Goal: Transaction & Acquisition: Purchase product/service

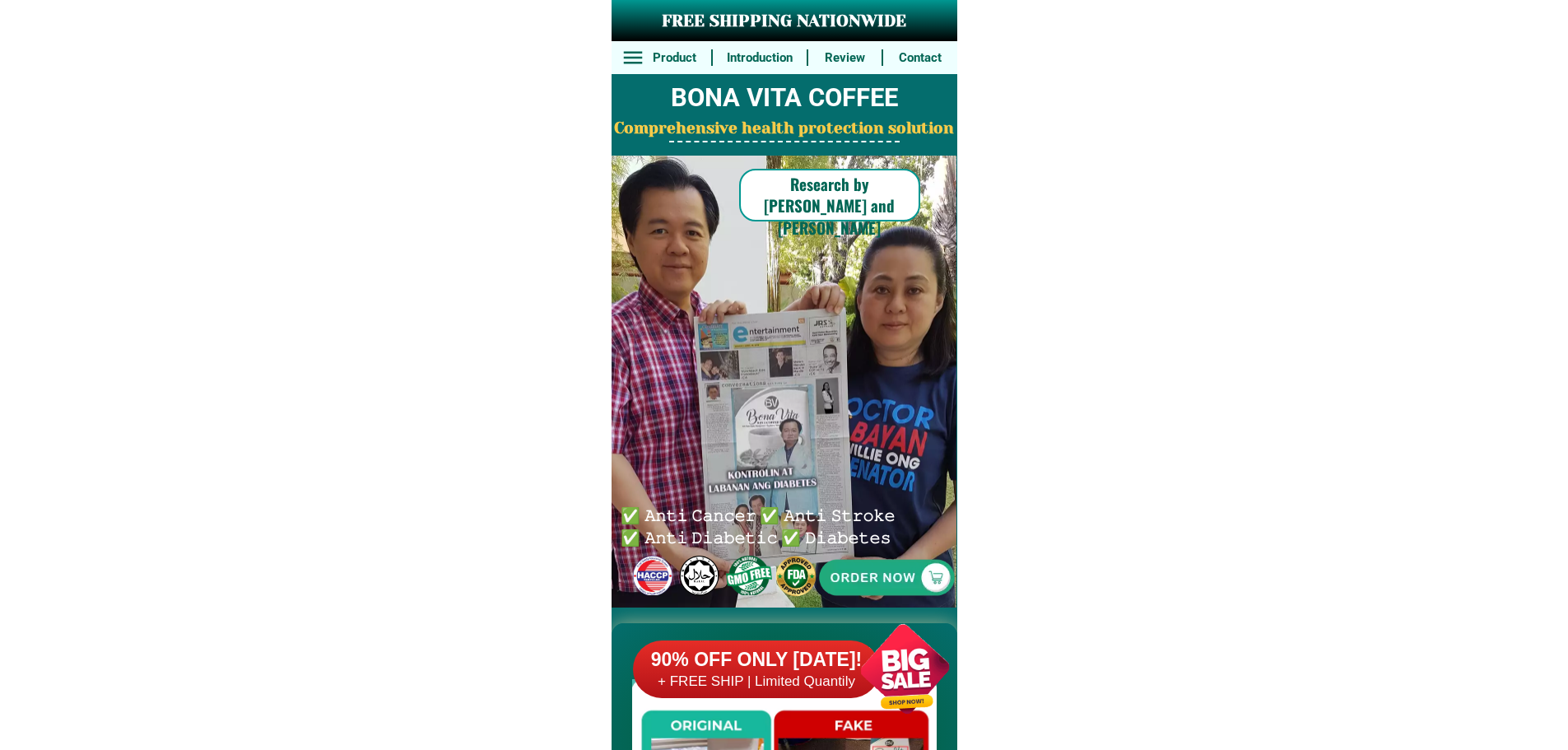
click at [867, 600] on div at bounding box center [887, 577] width 338 height 338
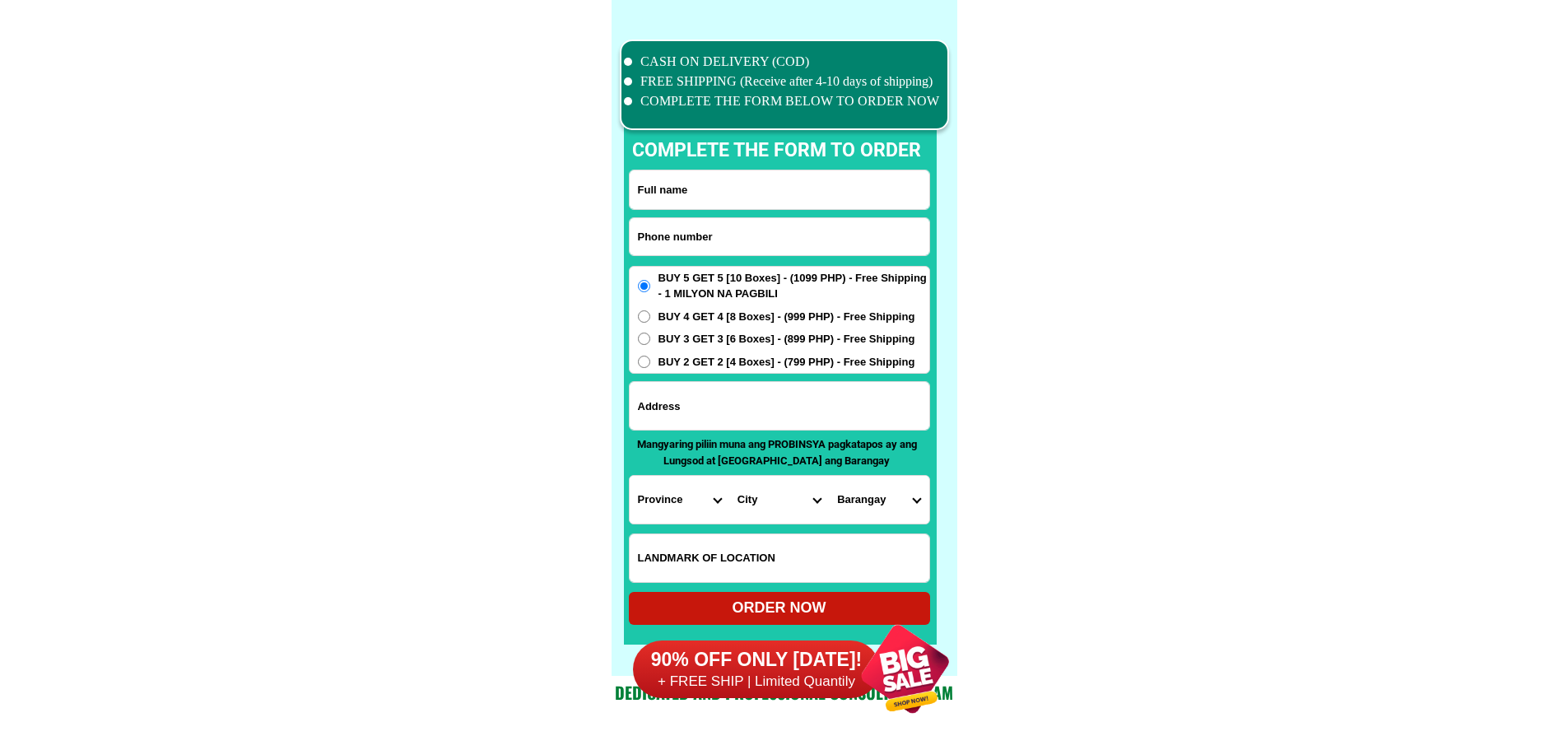
scroll to position [12794, 0]
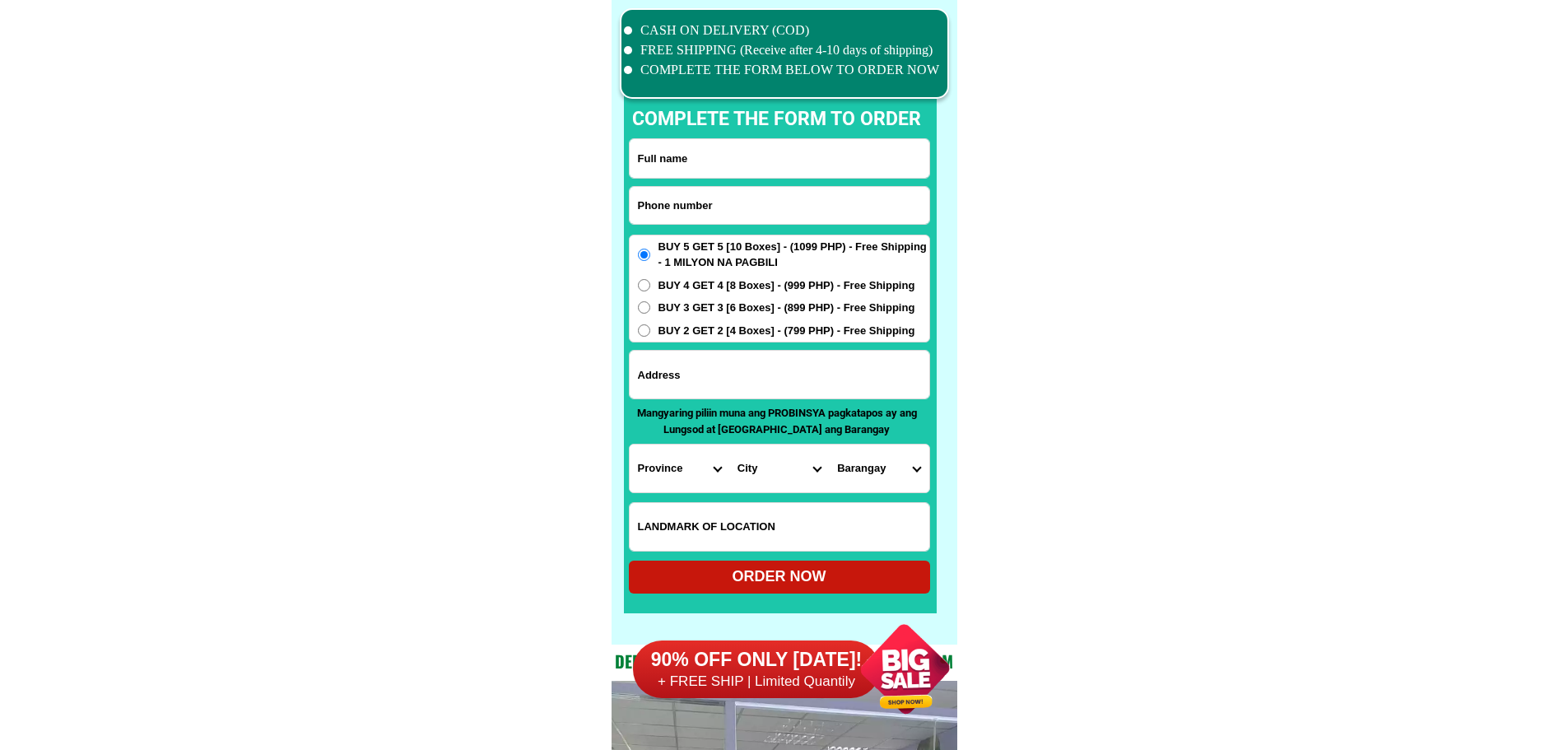
click at [765, 206] on input "Input phone_number" at bounding box center [780, 205] width 300 height 37
paste input "09276024117"
type input "09276024117"
drag, startPoint x: 767, startPoint y: 180, endPoint x: 775, endPoint y: 151, distance: 30.1
click at [767, 180] on form "09276024117 ORDER NOW Province [GEOGRAPHIC_DATA] [GEOGRAPHIC_DATA][PERSON_NAME]…" at bounding box center [779, 366] width 301 height 455
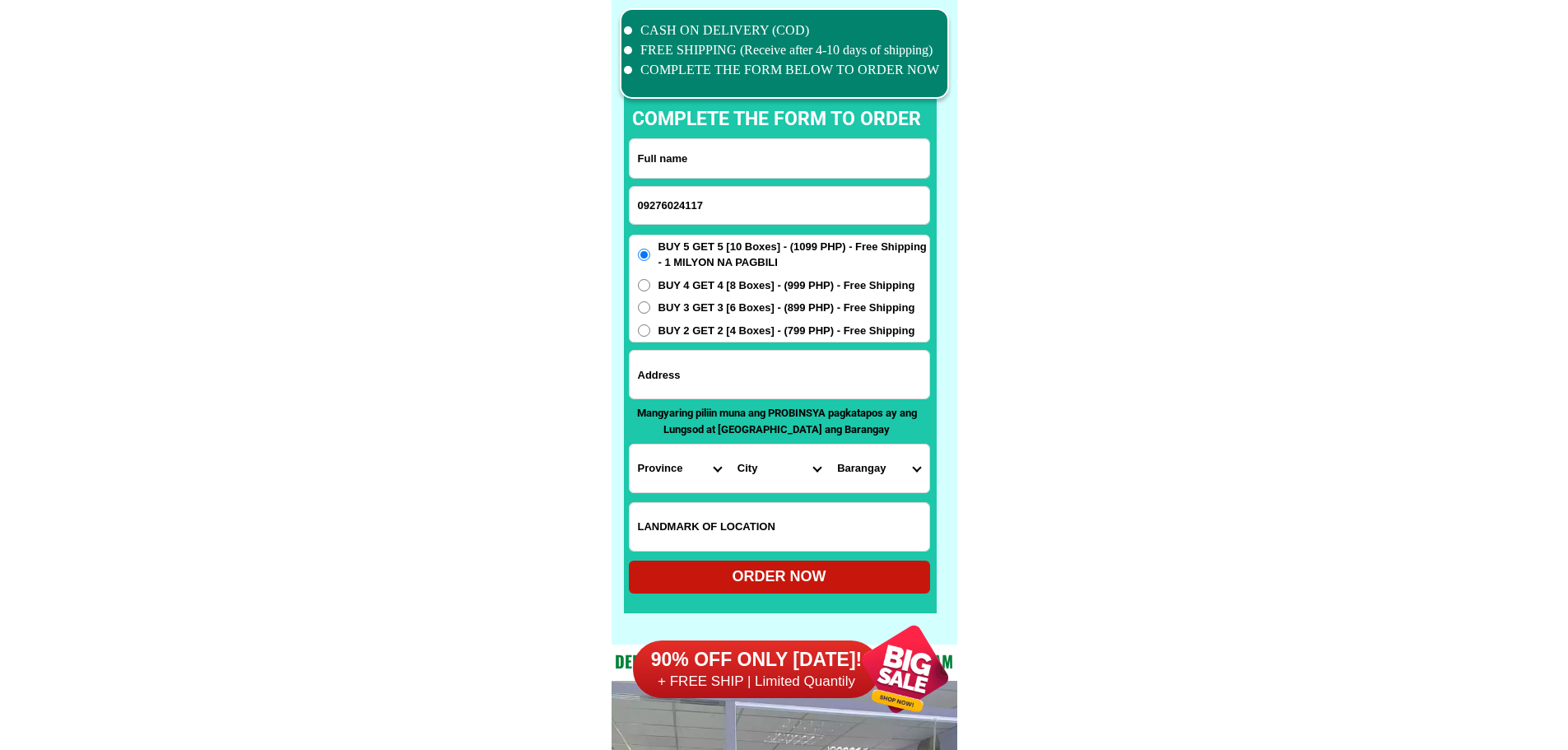
click at [770, 165] on input "Input full_name" at bounding box center [780, 158] width 300 height 39
paste input "[PERSON_NAME]""
click at [770, 163] on input "[PERSON_NAME]"" at bounding box center [780, 158] width 300 height 39
type input "[PERSON_NAME]"
click at [754, 389] on input "Input address" at bounding box center [780, 374] width 300 height 48
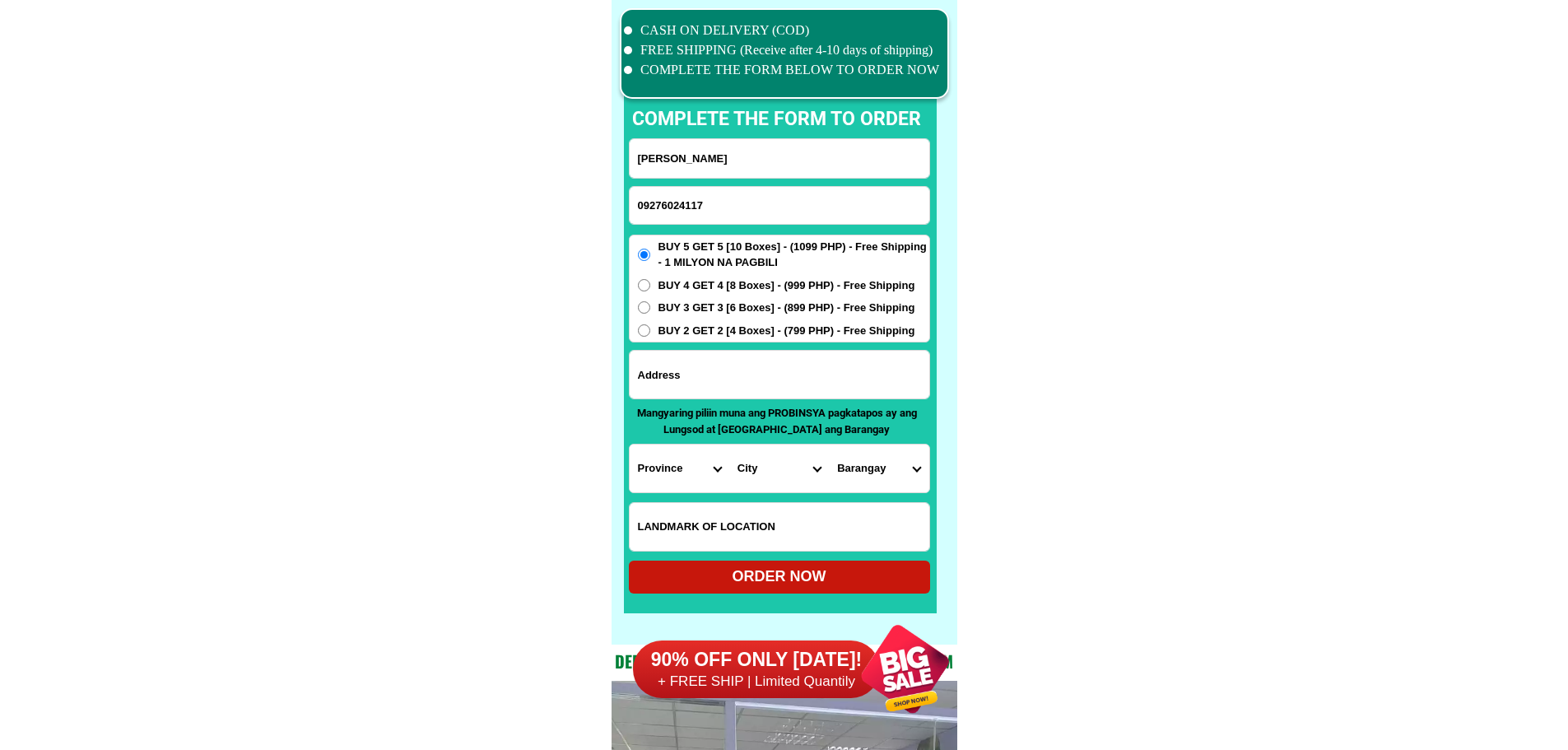
paste input "Libtong Naval Biliran"
type input "Libtong Naval Biliran"
click at [687, 482] on select "Province [GEOGRAPHIC_DATA] [GEOGRAPHIC_DATA][PERSON_NAME][GEOGRAPHIC_DATA][GEOG…" at bounding box center [680, 468] width 99 height 48
select select "63_867"
click at [630, 445] on select "Province [GEOGRAPHIC_DATA] [GEOGRAPHIC_DATA][PERSON_NAME][GEOGRAPHIC_DATA][GEOG…" at bounding box center [680, 468] width 99 height 48
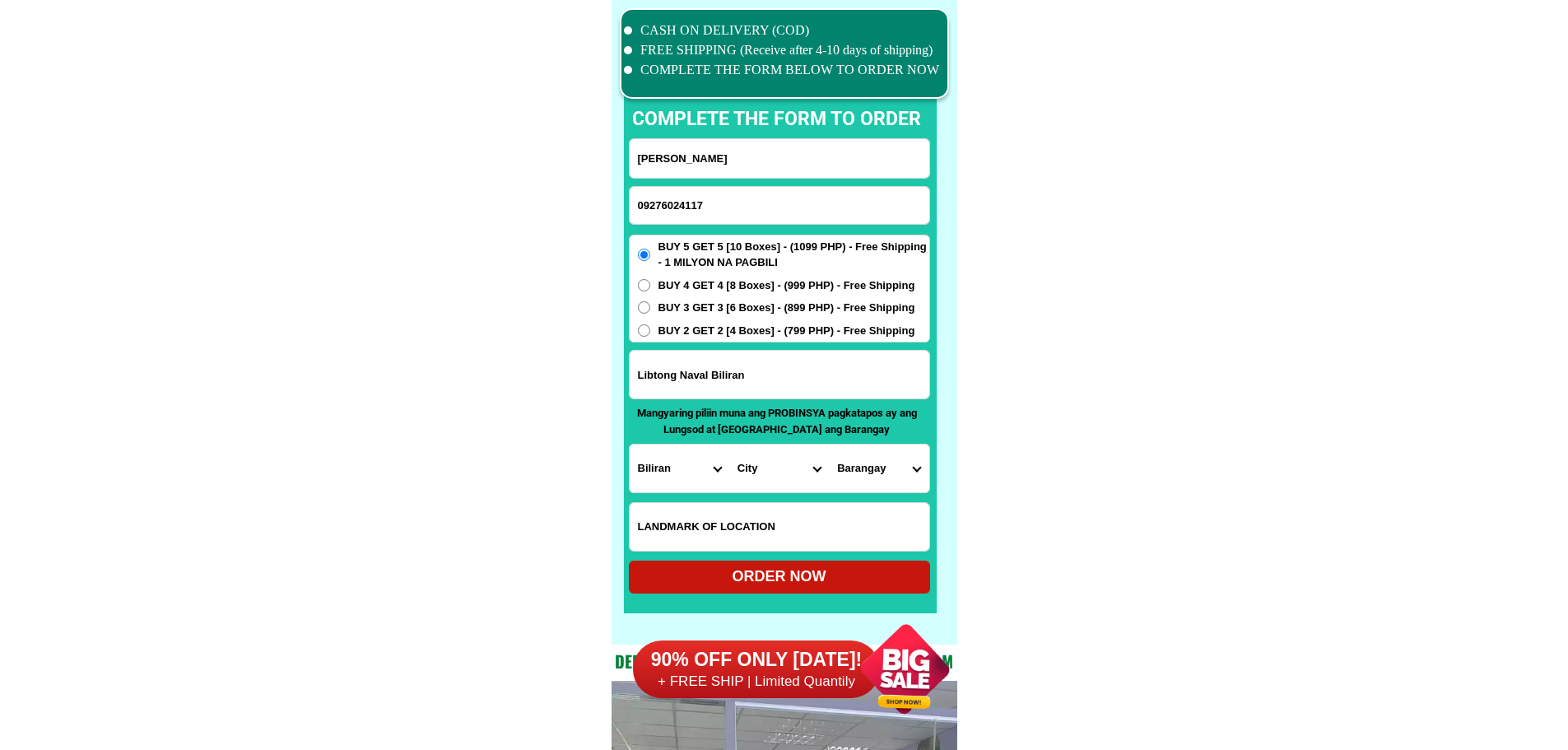
click at [784, 462] on select "City [GEOGRAPHIC_DATA] [GEOGRAPHIC_DATA] [GEOGRAPHIC_DATA] [GEOGRAPHIC_DATA] [G…" at bounding box center [779, 468] width 99 height 48
select select "63_8674681"
drag, startPoint x: 1103, startPoint y: 478, endPoint x: 922, endPoint y: 455, distance: 182.5
click at [866, 446] on form "[GEOGRAPHIC_DATA][PERSON_NAME] 09276024117 ORDER NOW [GEOGRAPHIC_DATA] [GEOGRAP…" at bounding box center [779, 366] width 301 height 455
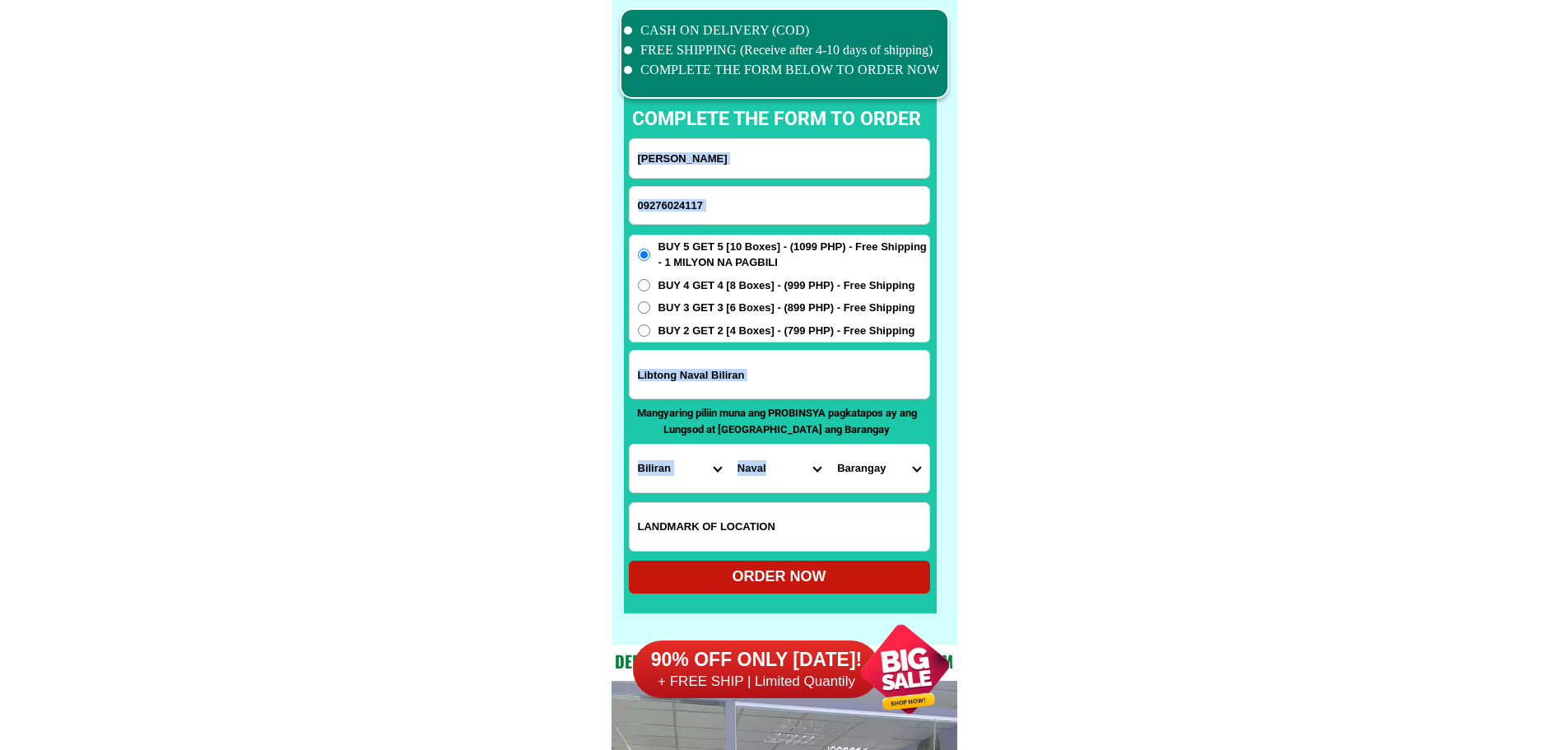
click at [873, 465] on select "Barangay Agpangi Anislagan Atipolo Borac Cabungaan Calumpang Capinahan Caraycar…" at bounding box center [878, 468] width 99 height 48
select select "63_8674681718"
click at [829, 445] on select "Barangay Agpangi Anislagan Atipolo Borac Cabungaan Calumpang Capinahan Caraycar…" at bounding box center [878, 468] width 99 height 48
click at [748, 577] on div "ORDER NOW" at bounding box center [779, 577] width 301 height 23
radio input "true"
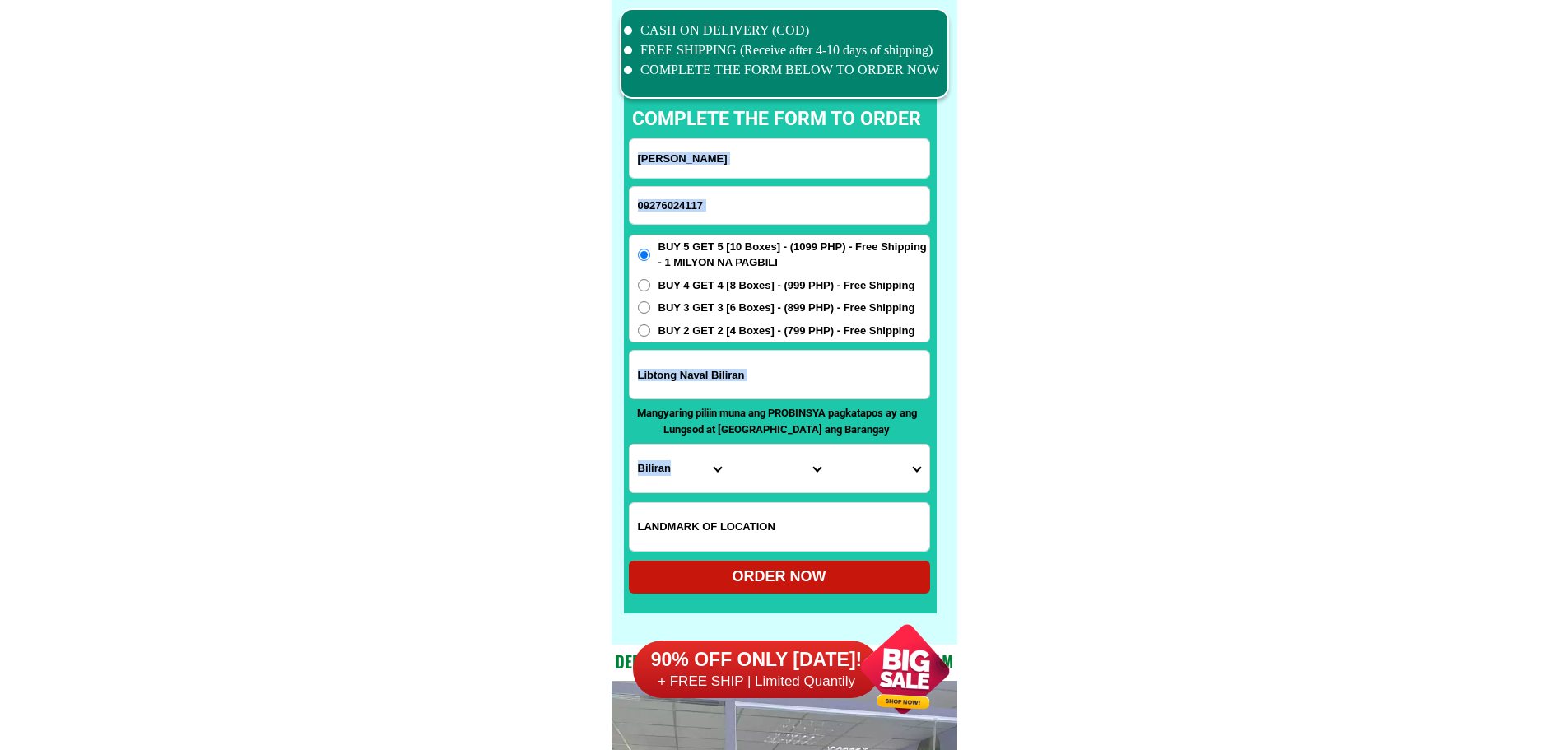
click at [780, 207] on input "09276024117" at bounding box center [780, 205] width 300 height 37
paste input "09610812658"
type input "09610812658"
click at [784, 165] on input "Input full_name" at bounding box center [780, 158] width 300 height 39
paste input "[PERSON_NAME]"
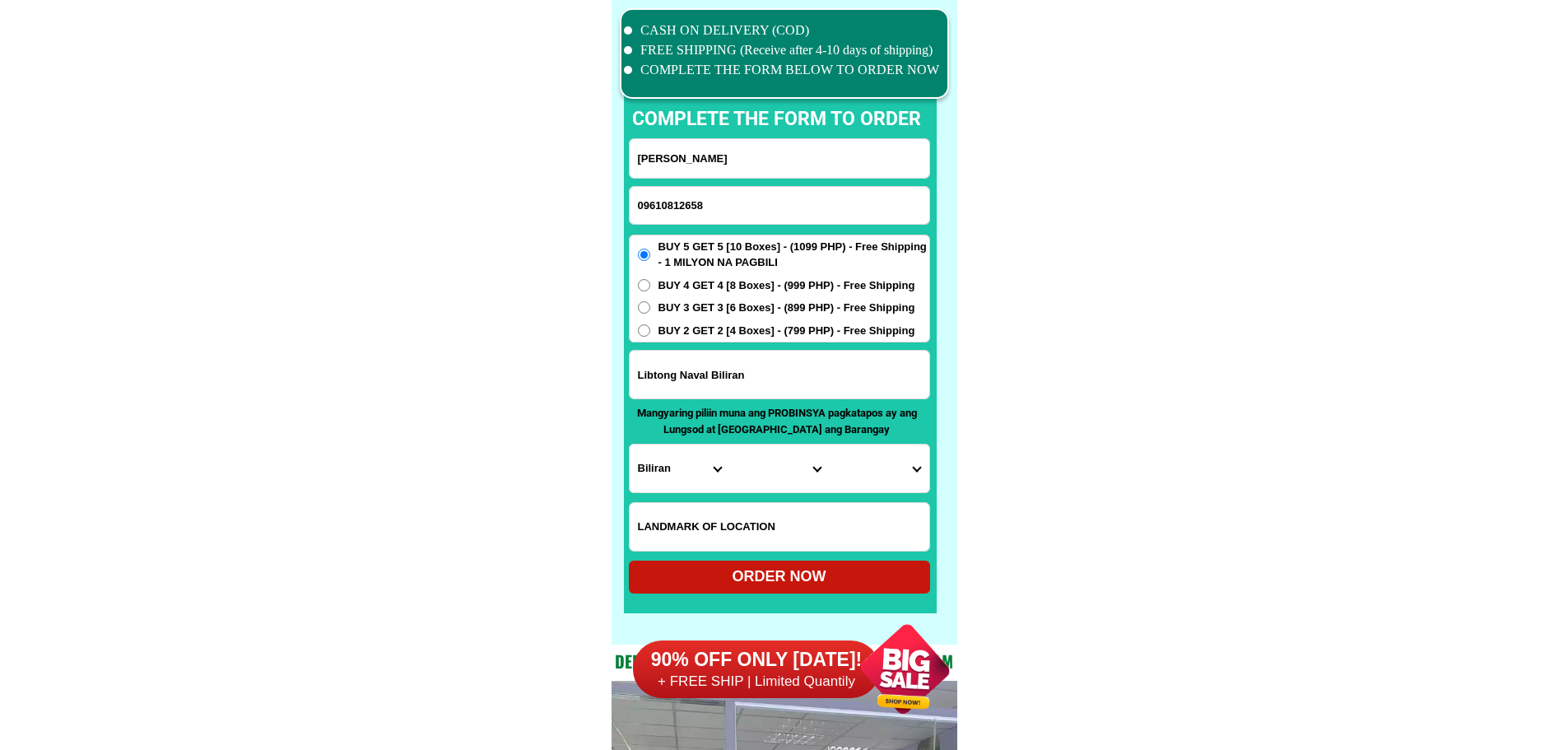
type input "[PERSON_NAME]"
click at [738, 383] on input "Libtong Naval Biliran" at bounding box center [780, 374] width 300 height 48
paste input "[STREET_ADDRESS][GEOGRAPHIC_DATA][PERSON_NAME]. [GEOGRAPHIC_DATA]"
type input "[STREET_ADDRESS][GEOGRAPHIC_DATA][PERSON_NAME]. [GEOGRAPHIC_DATA]"
click at [682, 469] on select "Province [GEOGRAPHIC_DATA] [GEOGRAPHIC_DATA][PERSON_NAME][GEOGRAPHIC_DATA][GEOG…" at bounding box center [680, 468] width 99 height 48
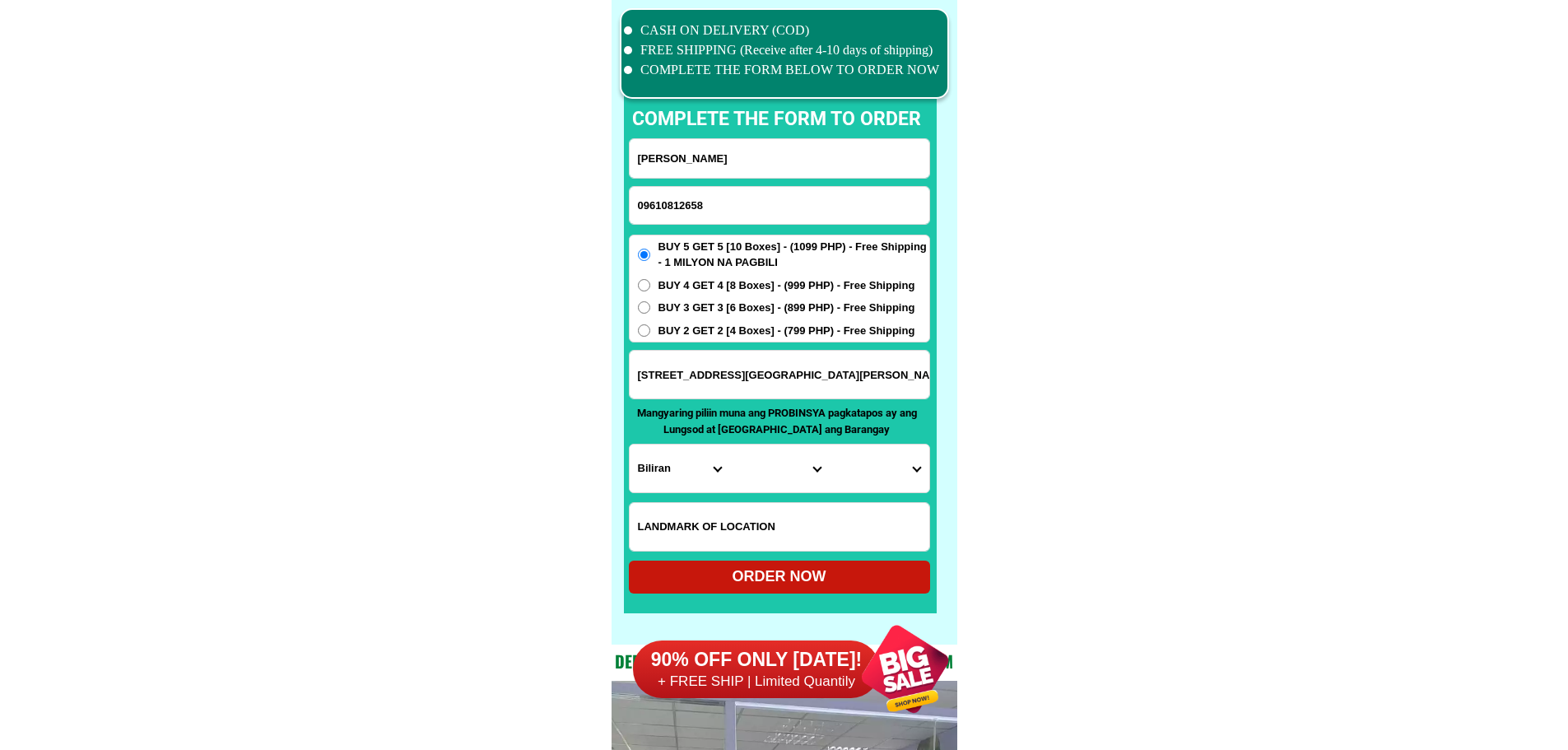
select select "63_761"
click at [630, 445] on select "Province [GEOGRAPHIC_DATA] [GEOGRAPHIC_DATA][PERSON_NAME][GEOGRAPHIC_DATA][GEOG…" at bounding box center [680, 468] width 99 height 48
click at [776, 461] on select "City [PERSON_NAME][GEOGRAPHIC_DATA] [GEOGRAPHIC_DATA] [GEOGRAPHIC_DATA] [GEOGRA…" at bounding box center [779, 468] width 99 height 48
click at [755, 479] on select "City [PERSON_NAME][GEOGRAPHIC_DATA] [GEOGRAPHIC_DATA] [GEOGRAPHIC_DATA] [GEOGRA…" at bounding box center [779, 468] width 99 height 48
click at [816, 472] on select "City [PERSON_NAME][GEOGRAPHIC_DATA] [GEOGRAPHIC_DATA] [GEOGRAPHIC_DATA] [GEOGRA…" at bounding box center [779, 468] width 99 height 48
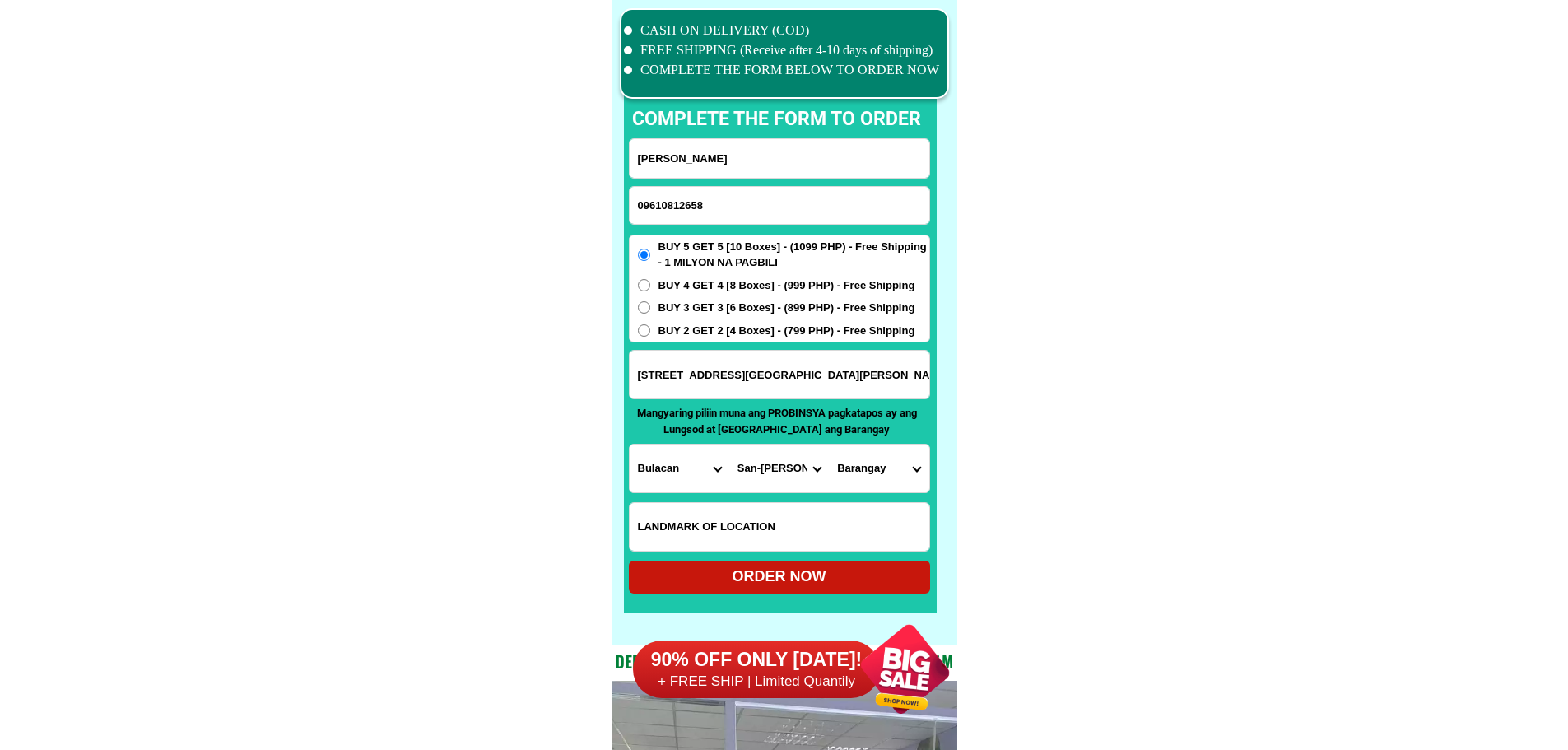
click at [816, 472] on select "City [PERSON_NAME][GEOGRAPHIC_DATA] [GEOGRAPHIC_DATA] [GEOGRAPHIC_DATA] [GEOGRA…" at bounding box center [779, 468] width 99 height 48
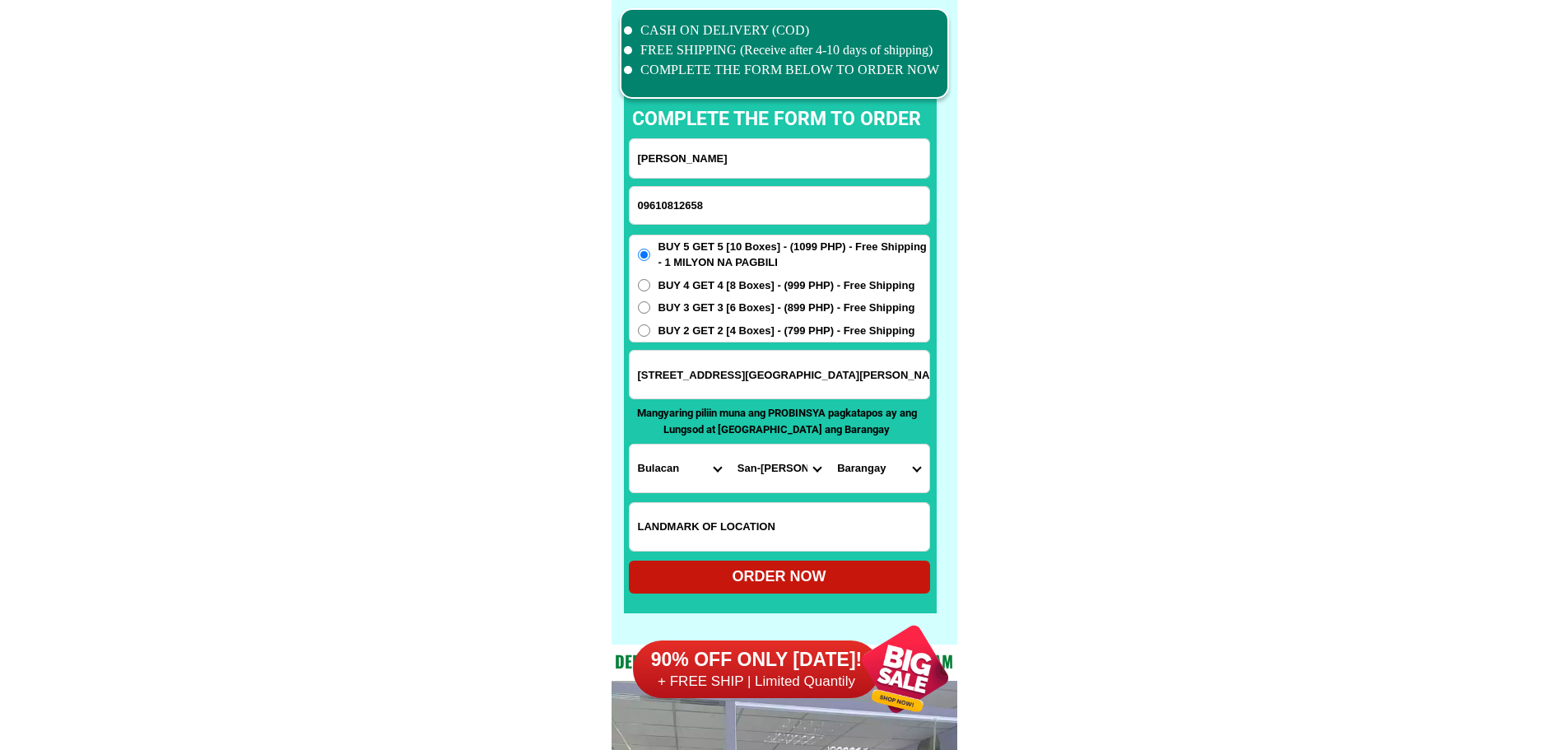
click at [816, 472] on select "City [PERSON_NAME][GEOGRAPHIC_DATA] [GEOGRAPHIC_DATA] [GEOGRAPHIC_DATA] [GEOGRA…" at bounding box center [779, 468] width 99 height 48
click at [786, 463] on select "City [PERSON_NAME][GEOGRAPHIC_DATA] [GEOGRAPHIC_DATA] [GEOGRAPHIC_DATA] [GEOGRA…" at bounding box center [779, 468] width 99 height 48
select select "63_7614706"
click at [729, 445] on select "City [PERSON_NAME][GEOGRAPHIC_DATA] [GEOGRAPHIC_DATA] [GEOGRAPHIC_DATA] [GEOGRA…" at bounding box center [779, 468] width 99 height 48
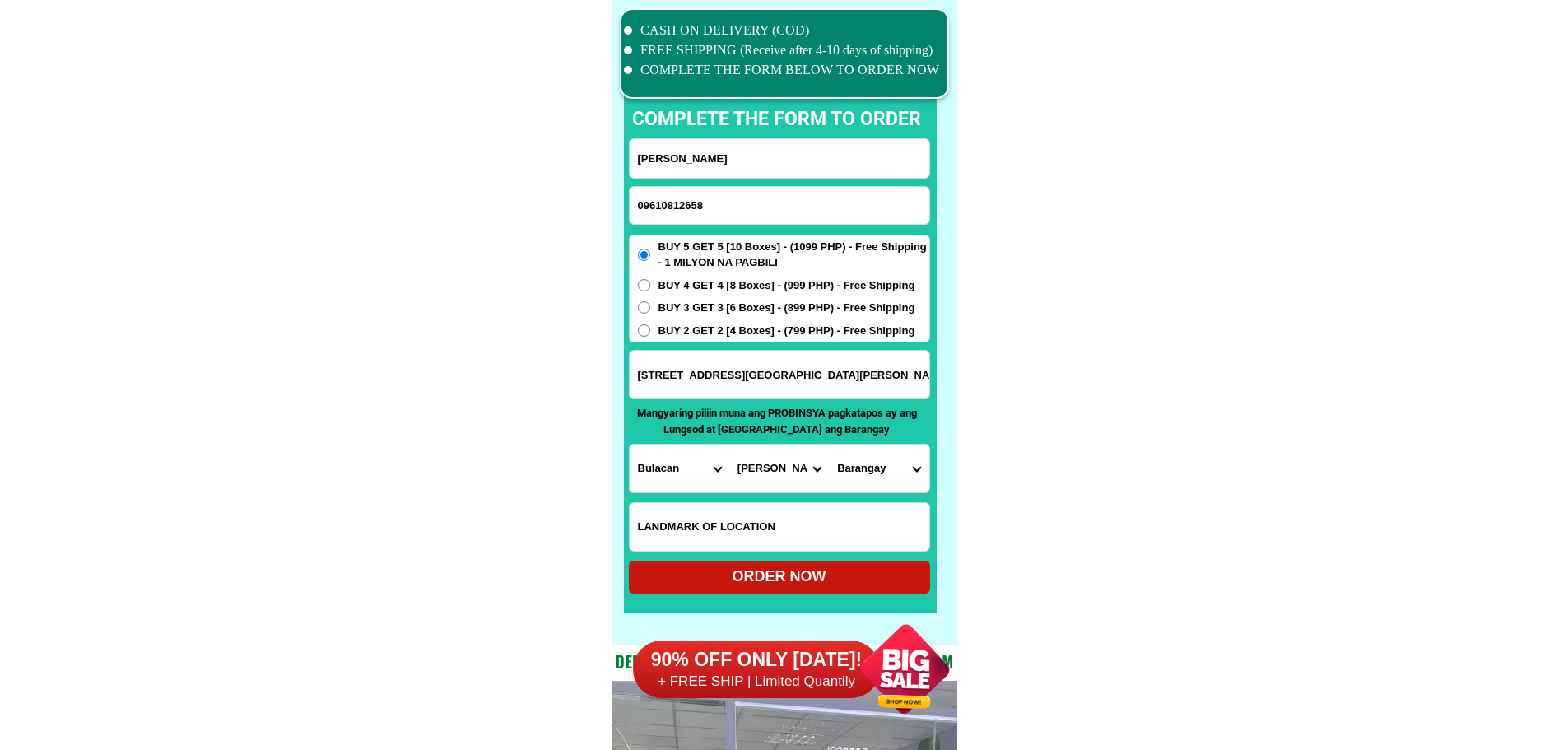
click at [871, 469] on select "Barangay Abangan norte [GEOGRAPHIC_DATA] sur [GEOGRAPHIC_DATA] Lambakin Lias [P…" at bounding box center [878, 468] width 99 height 48
select select "63_76147067477"
drag, startPoint x: 1085, startPoint y: 508, endPoint x: 1068, endPoint y: 515, distance: 18.4
click at [844, 570] on div "ORDER NOW" at bounding box center [779, 577] width 301 height 23
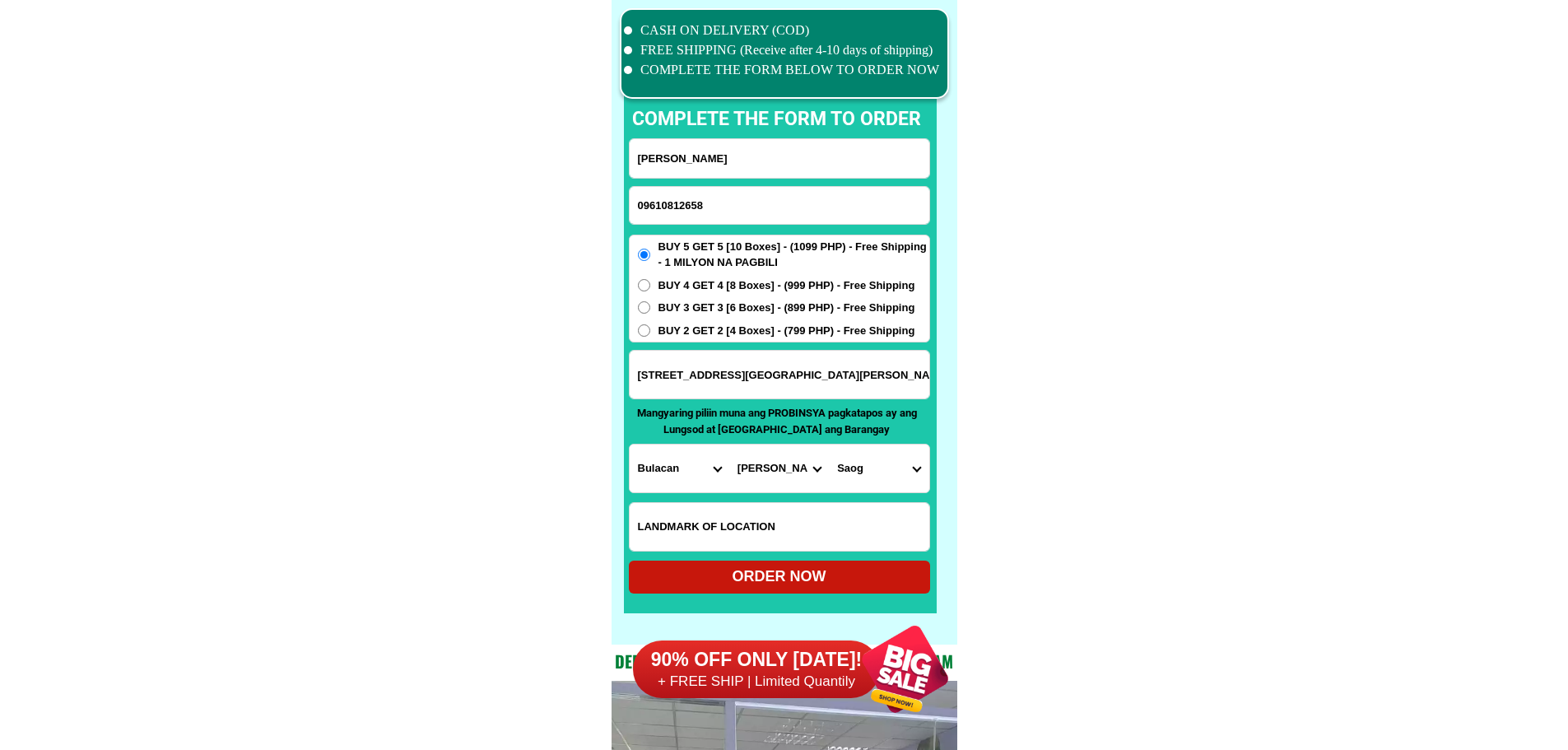
radio input "true"
